Goal: Information Seeking & Learning: Learn about a topic

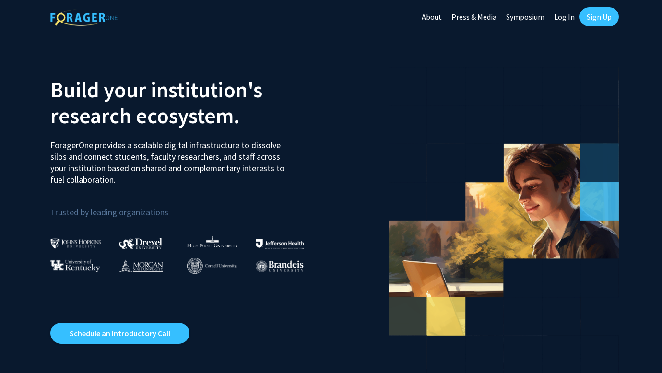
click at [566, 15] on link "Log In" at bounding box center [564, 17] width 30 height 34
select select
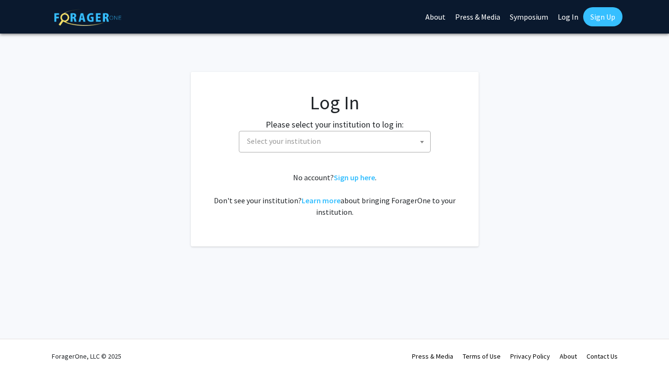
click at [372, 147] on span "Select your institution" at bounding box center [336, 141] width 187 height 20
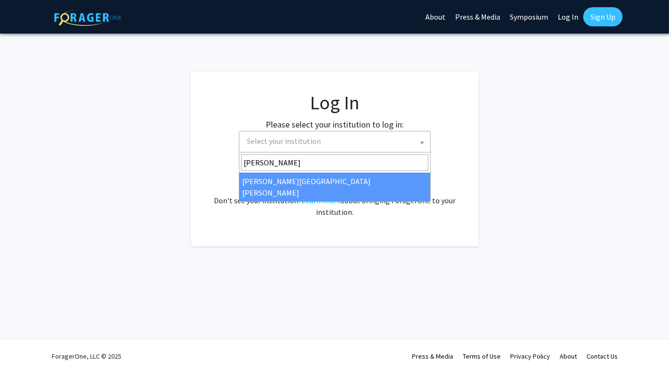
type input "[PERSON_NAME]"
select select "1"
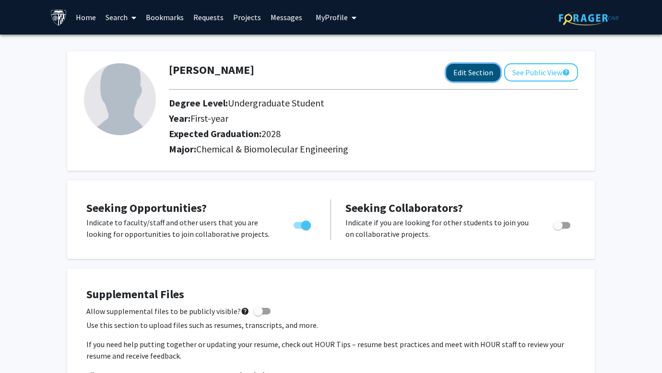
click at [467, 78] on button "Edit Section" at bounding box center [473, 73] width 54 height 18
select select "first-year"
select select "2028"
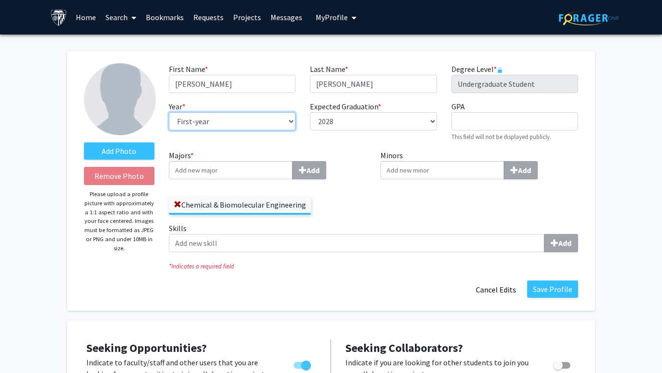
click at [285, 124] on select "--- First-year Sophomore Junior Senior Postbaccalaureate Certificate" at bounding box center [232, 121] width 127 height 18
select select "sophomore"
click at [169, 112] on select "--- First-year Sophomore Junior Senior Postbaccalaureate Certificate" at bounding box center [232, 121] width 127 height 18
click at [284, 170] on input "Majors * Add" at bounding box center [231, 170] width 124 height 18
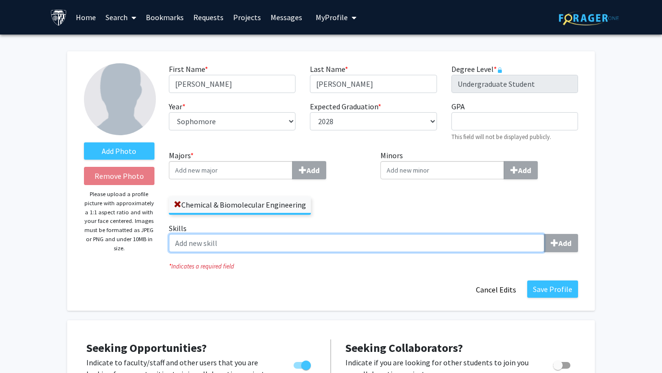
click at [348, 246] on input "Skills Add" at bounding box center [357, 243] width 376 height 18
type input "p"
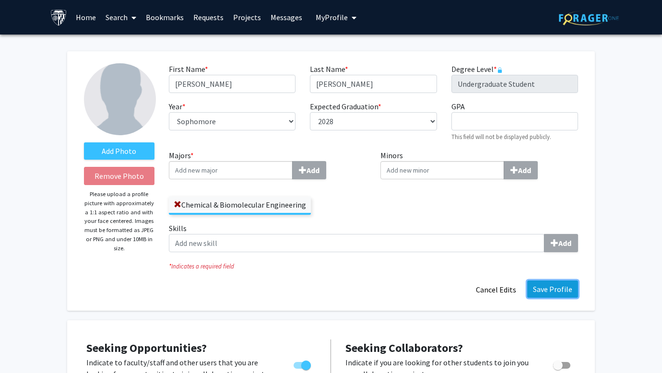
click at [559, 288] on button "Save Profile" at bounding box center [552, 289] width 51 height 17
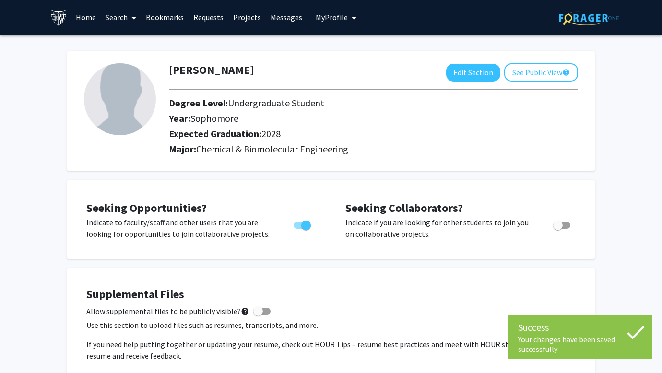
click at [85, 15] on link "Home" at bounding box center [86, 17] width 30 height 34
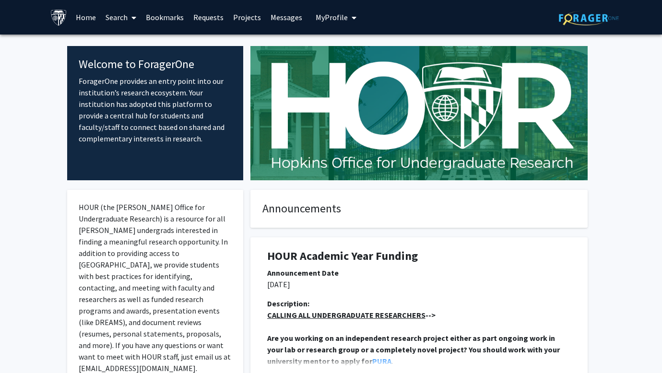
click at [121, 19] on link "Search" at bounding box center [121, 17] width 40 height 34
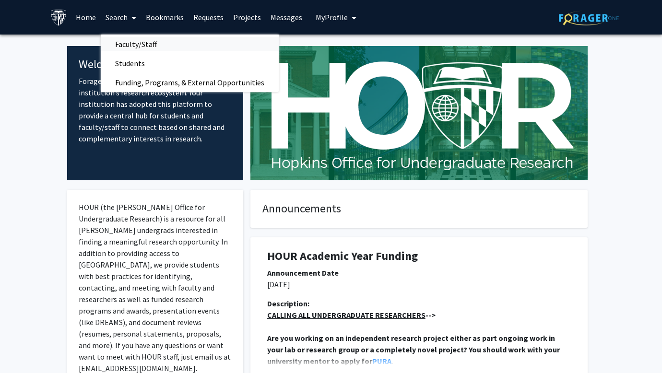
click at [140, 51] on span "Faculty/Staff" at bounding box center [136, 44] width 71 height 19
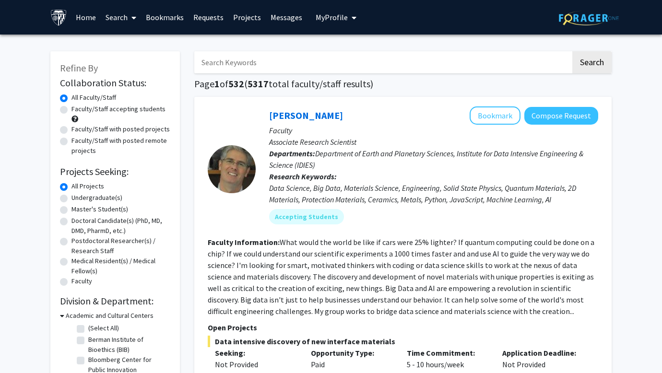
click at [107, 199] on label "Undergraduate(s)" at bounding box center [97, 198] width 51 height 10
click at [78, 199] on input "Undergraduate(s)" at bounding box center [75, 196] width 6 height 6
radio input "true"
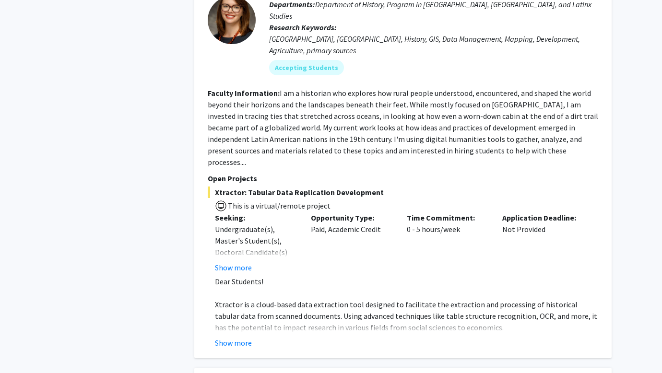
scroll to position [722, 0]
click at [237, 337] on button "Show more" at bounding box center [233, 343] width 37 height 12
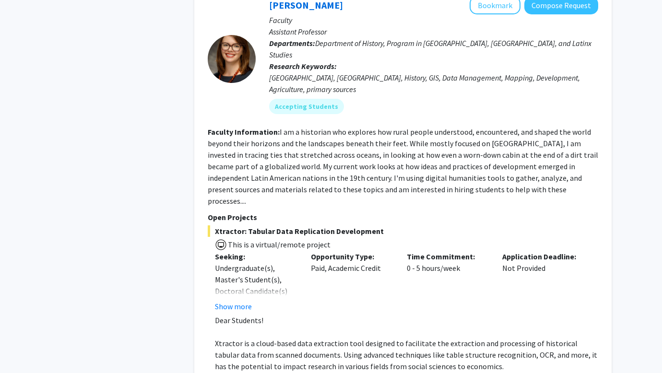
scroll to position [683, 0]
click at [239, 300] on button "Show more" at bounding box center [233, 306] width 37 height 12
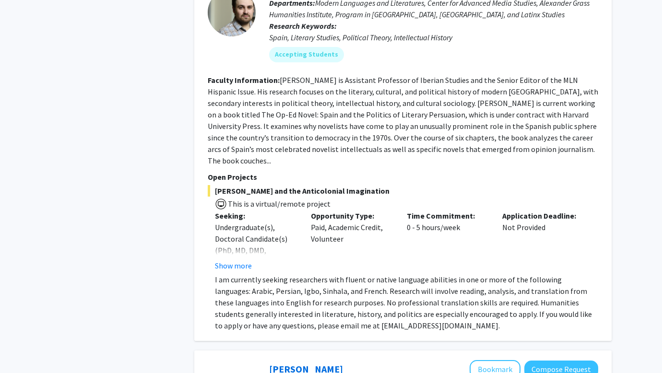
scroll to position [1432, 0]
click at [248, 260] on button "Show more" at bounding box center [233, 266] width 37 height 12
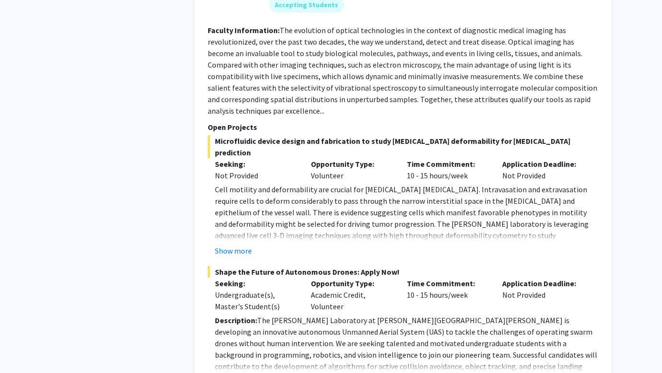
scroll to position [1910, 0]
click at [231, 245] on button "Show more" at bounding box center [233, 251] width 37 height 12
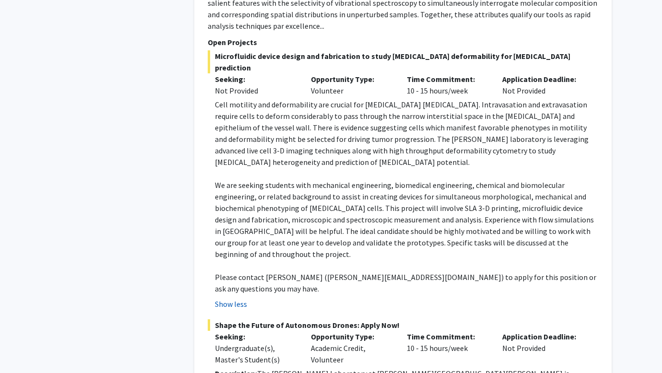
scroll to position [2108, 0]
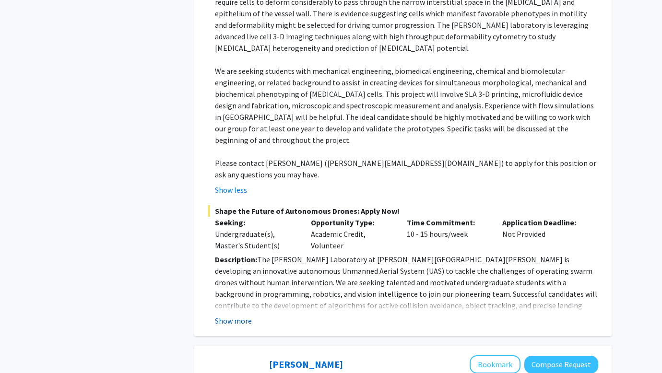
click at [222, 315] on button "Show more" at bounding box center [233, 321] width 37 height 12
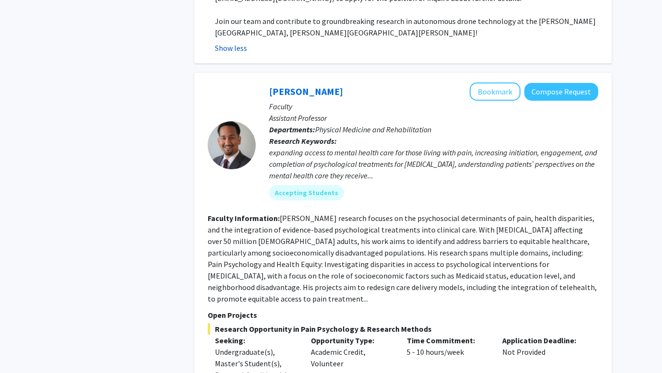
scroll to position [2670, 0]
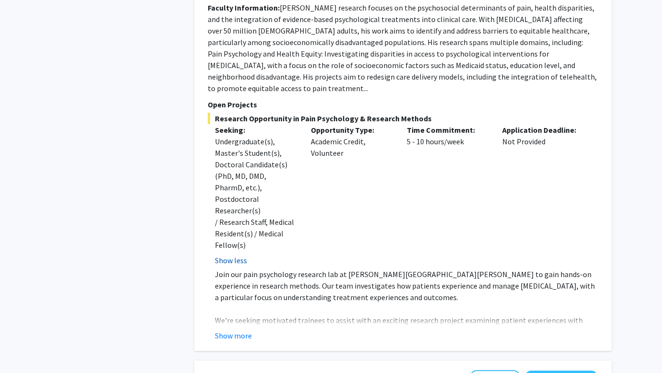
scroll to position [2880, 0]
click at [235, 330] on button "Show more" at bounding box center [233, 336] width 37 height 12
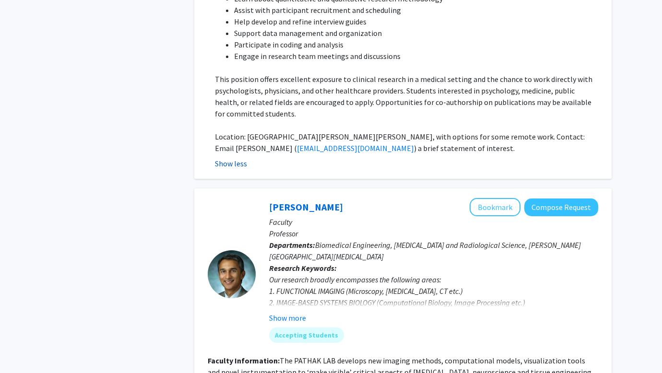
scroll to position [3225, 0]
click at [300, 312] on button "Show more" at bounding box center [287, 318] width 37 height 12
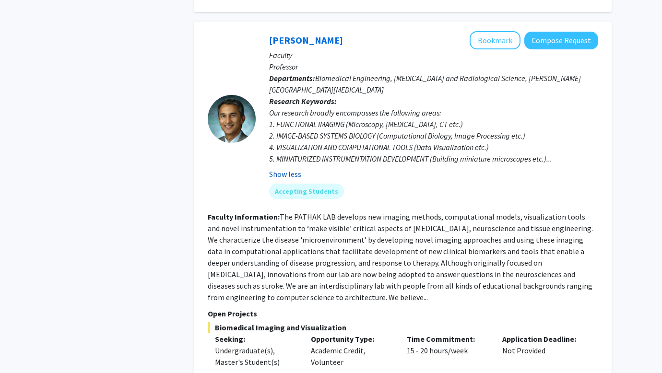
scroll to position [3393, 0]
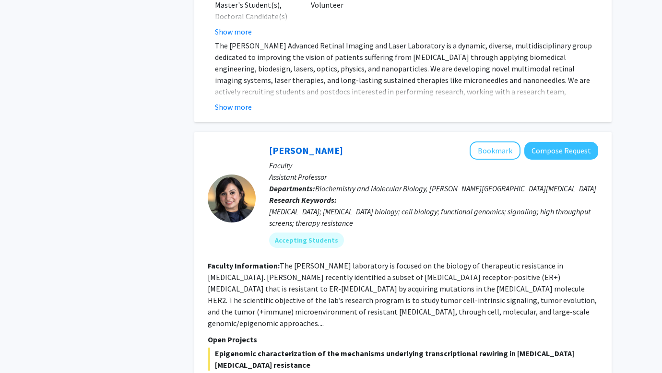
scroll to position [5137, 0]
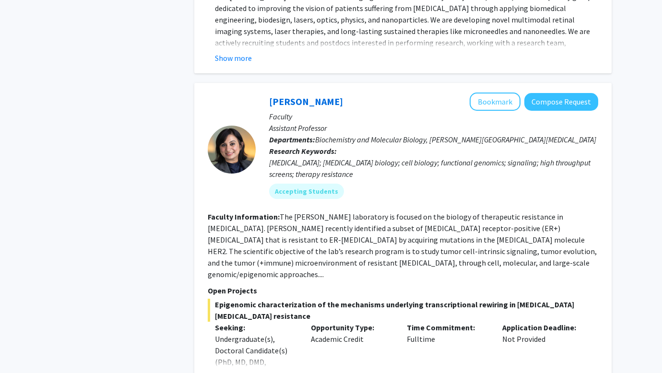
click at [240, 372] on button "Show more" at bounding box center [233, 378] width 37 height 12
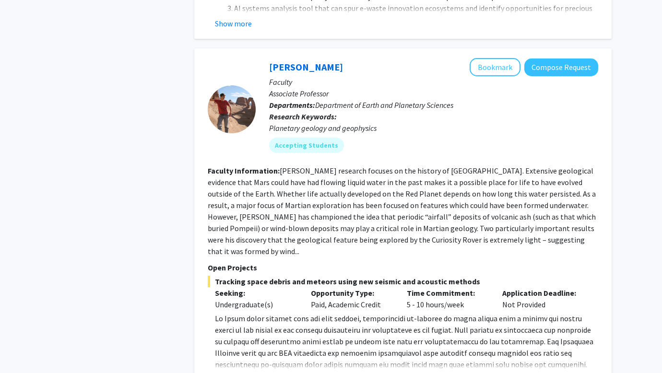
scroll to position [807, 0]
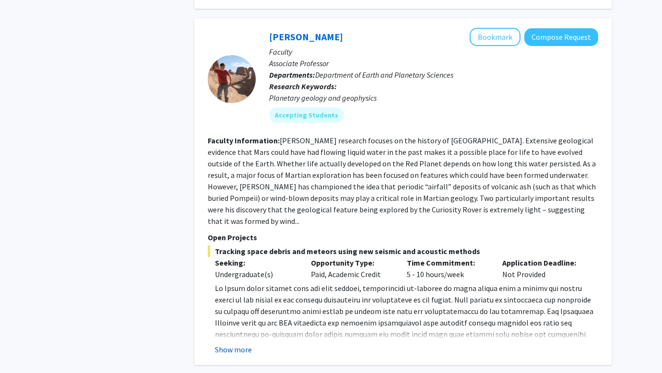
click at [238, 344] on button "Show more" at bounding box center [233, 350] width 37 height 12
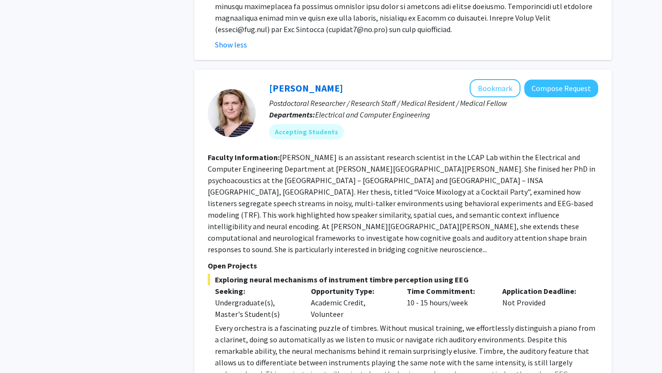
scroll to position [1273, 0]
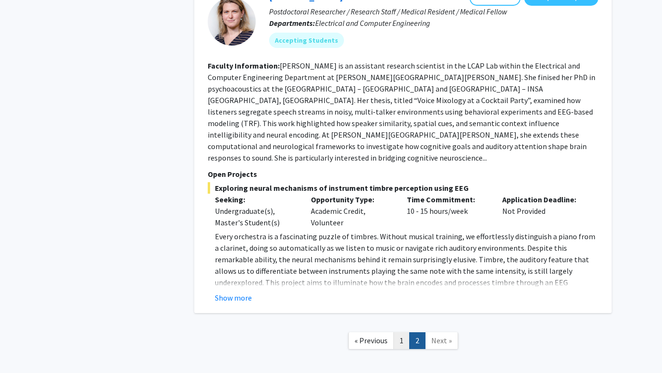
click at [404, 333] on link "1" at bounding box center [402, 341] width 16 height 17
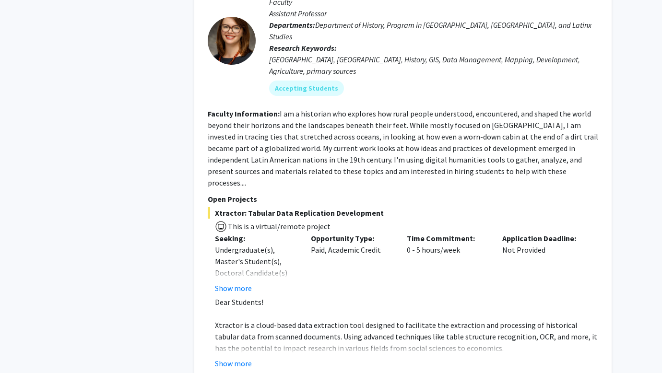
scroll to position [703, 0]
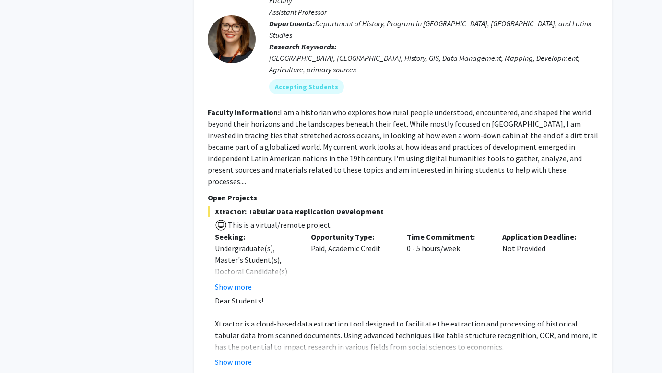
click at [246, 347] on div "Casey Lurtz Bookmark Compose Request Faculty Assistant Professor Departments: D…" at bounding box center [403, 172] width 418 height 411
click at [241, 357] on button "Show more" at bounding box center [233, 363] width 37 height 12
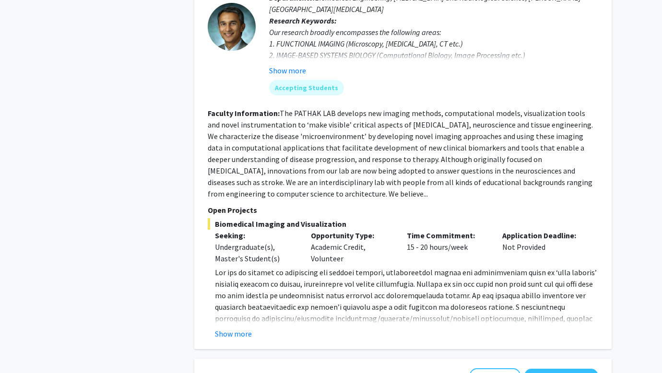
scroll to position [2759, 0]
click at [238, 328] on button "Show more" at bounding box center [233, 334] width 37 height 12
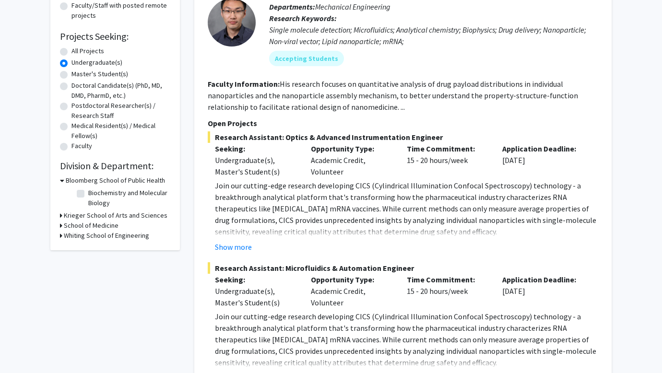
scroll to position [136, 0]
click at [126, 236] on h3 "Whiting School of Engineering" at bounding box center [106, 235] width 85 height 10
click at [84, 249] on fg-checkbox "(Select All) (Select All)" at bounding box center [122, 249] width 91 height 12
click at [79, 227] on h3 "School of Medicine" at bounding box center [91, 225] width 55 height 10
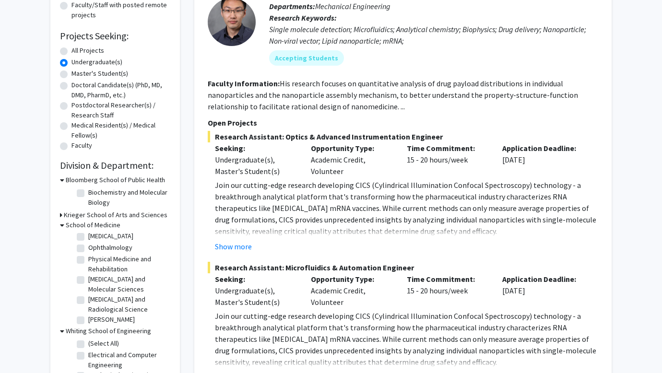
scroll to position [24, 0]
click at [113, 301] on label "Radiology and Radiological Science" at bounding box center [128, 305] width 80 height 20
click at [95, 301] on input "Radiology and Radiological Science" at bounding box center [91, 298] width 6 height 6
checkbox input "true"
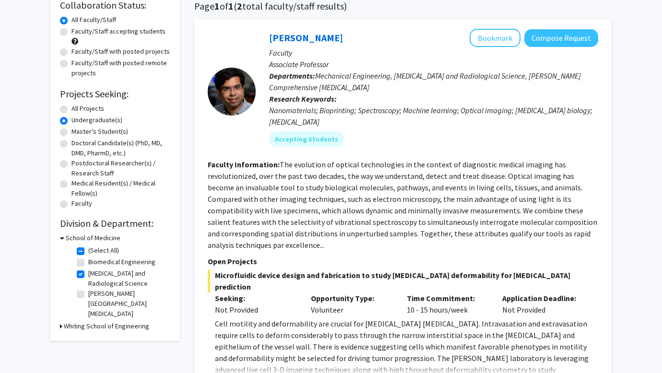
scroll to position [94, 0]
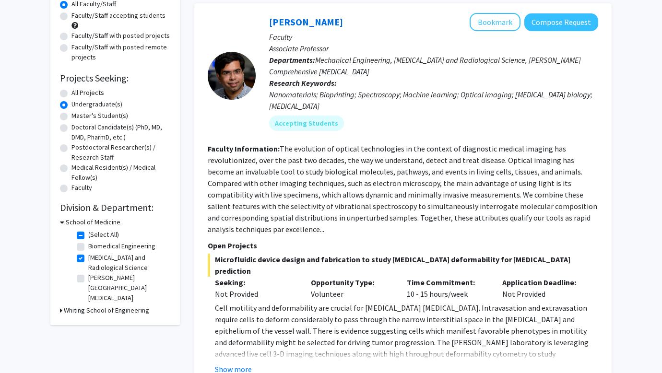
click at [98, 251] on label "Biomedical Engineering" at bounding box center [121, 246] width 67 height 10
click at [95, 248] on input "Biomedical Engineering" at bounding box center [91, 244] width 6 height 6
checkbox input "true"
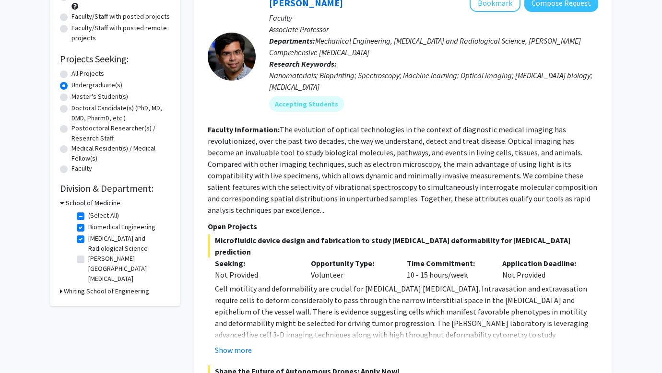
scroll to position [113, 0]
click at [101, 287] on h3 "Whiting School of Engineering" at bounding box center [106, 291] width 85 height 10
click at [100, 302] on label "Mechanical Engineering" at bounding box center [121, 304] width 67 height 10
click at [95, 302] on input "Mechanical Engineering" at bounding box center [91, 302] width 6 height 6
checkbox input "true"
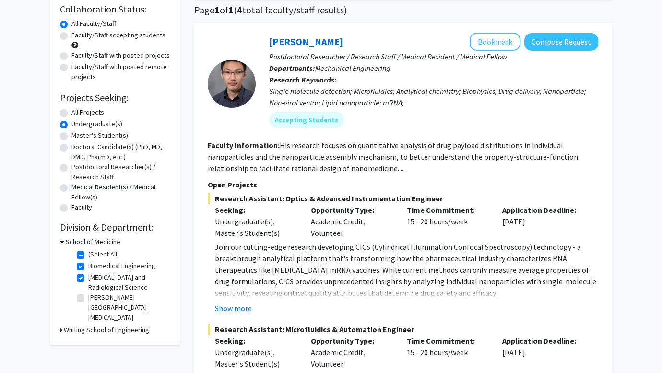
scroll to position [74, 0]
click at [100, 302] on label "Sidney Kimmel Comprehensive Cancer Center" at bounding box center [128, 307] width 80 height 30
click at [95, 299] on input "Sidney Kimmel Comprehensive Cancer Center" at bounding box center [91, 295] width 6 height 6
checkbox input "true"
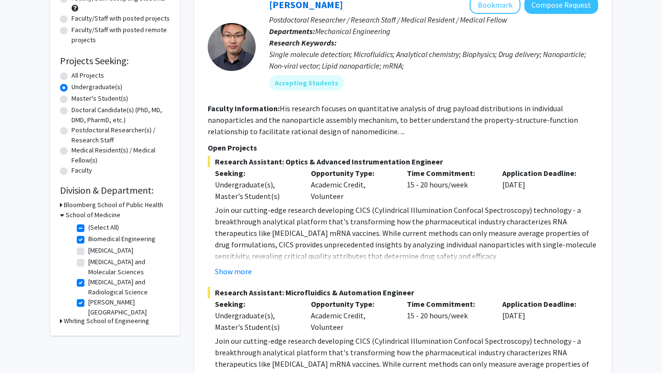
scroll to position [143, 0]
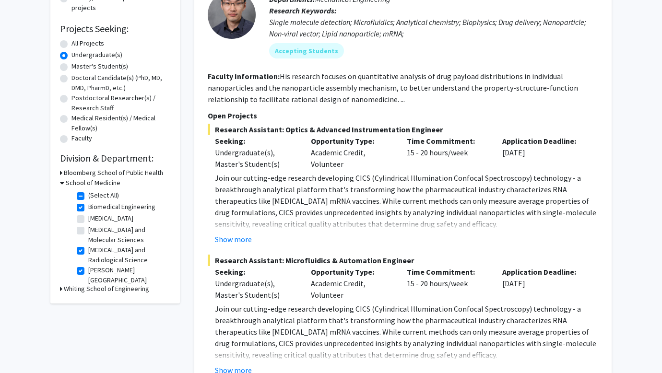
click at [137, 173] on h3 "Bloomberg School of Public Health" at bounding box center [113, 173] width 99 height 10
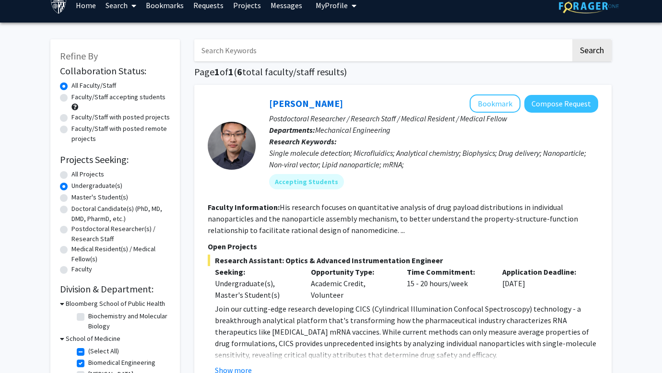
scroll to position [0, 0]
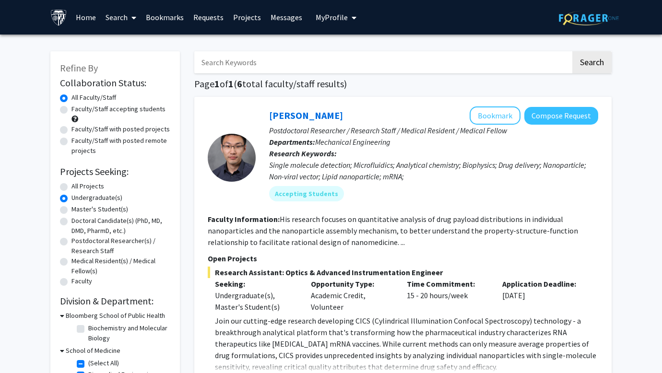
click at [117, 111] on label "Faculty/Staff accepting students" at bounding box center [119, 109] width 94 height 10
click at [78, 110] on input "Faculty/Staff accepting students" at bounding box center [75, 107] width 6 height 6
radio input "true"
